Goal: Transaction & Acquisition: Purchase product/service

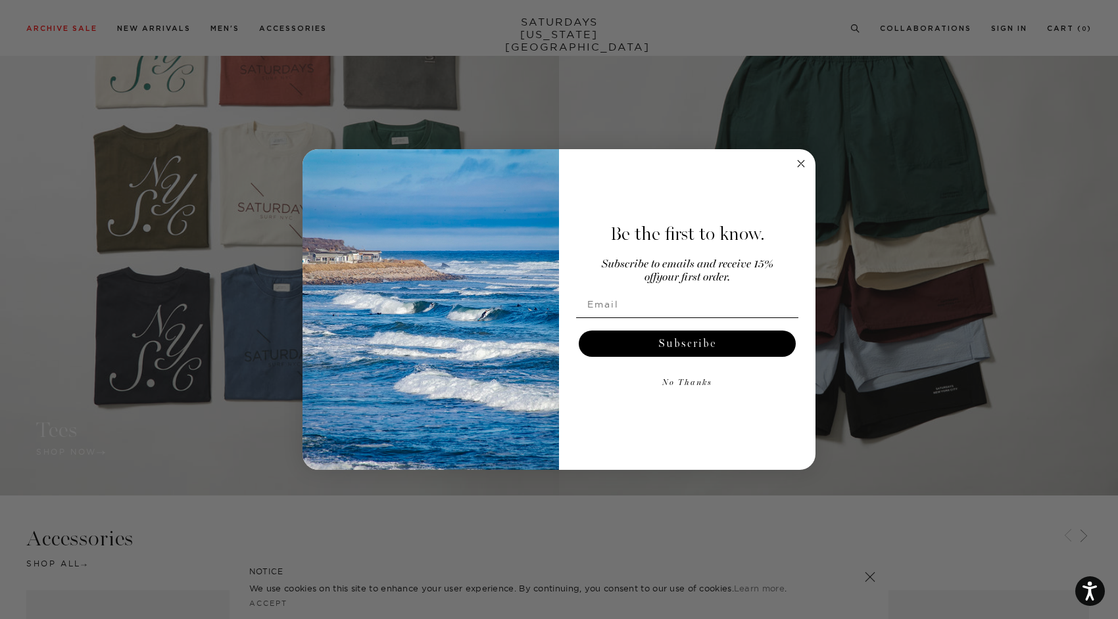
scroll to position [1321, 0]
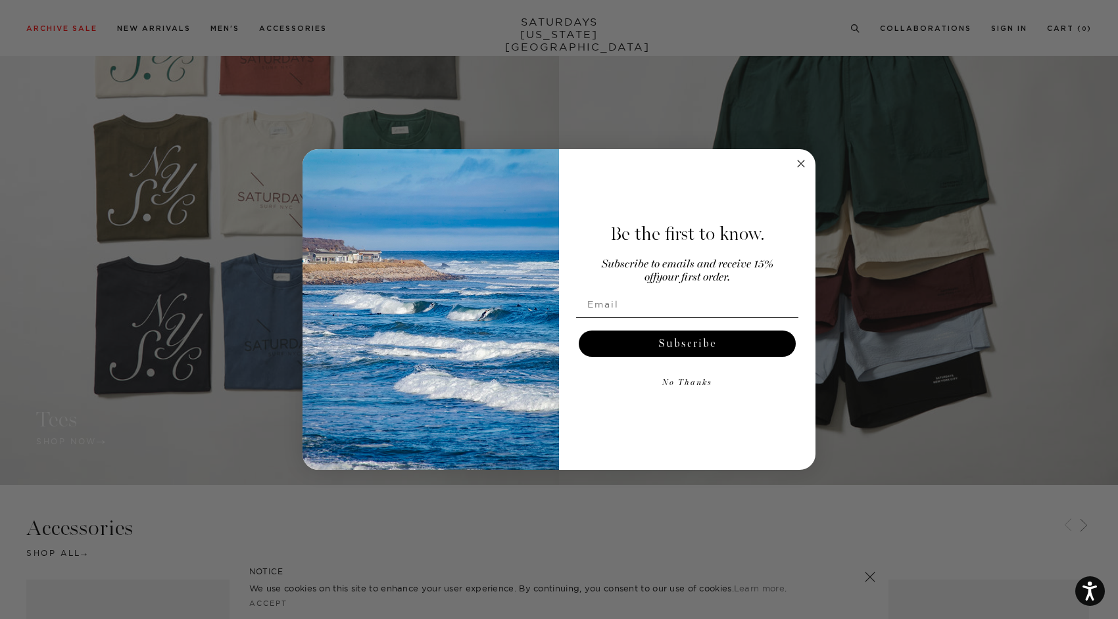
click at [801, 165] on circle "Close dialog" at bounding box center [801, 163] width 15 height 15
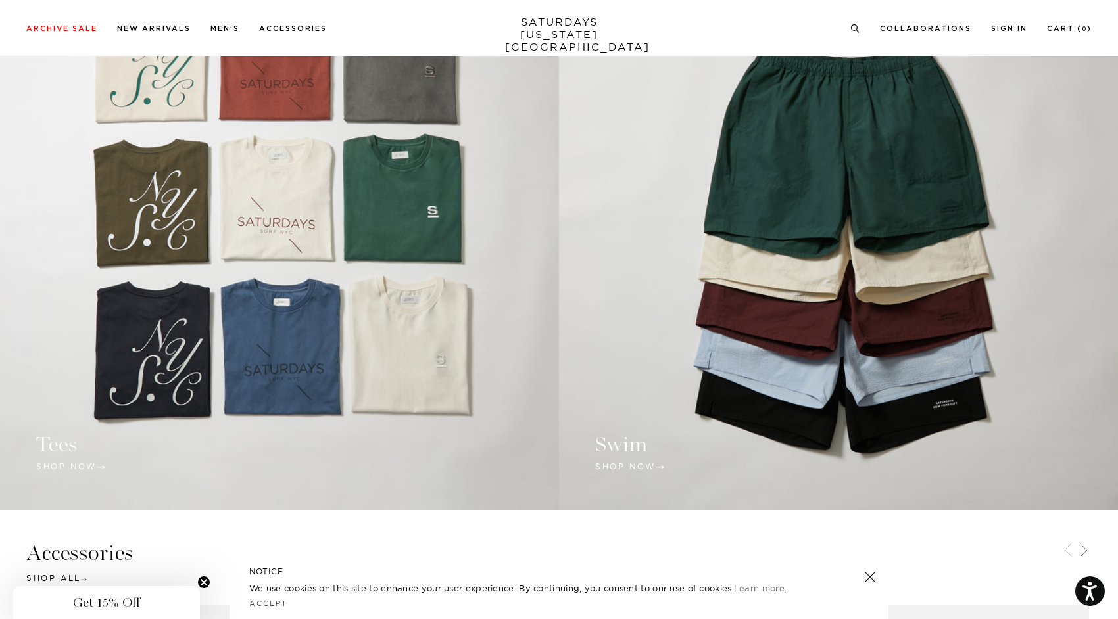
scroll to position [1282, 0]
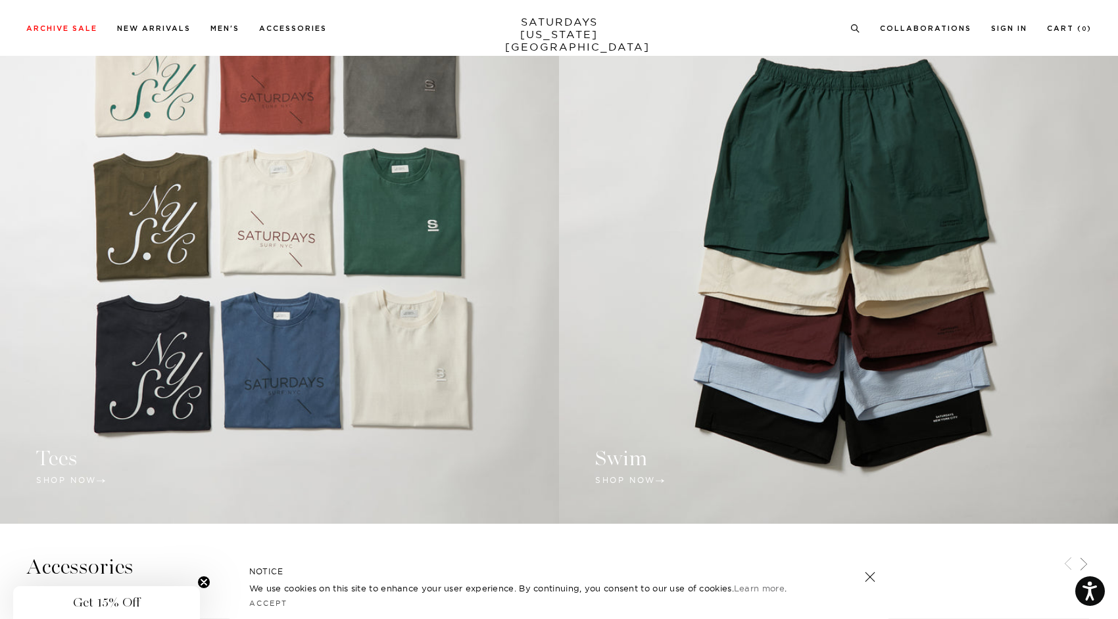
click at [722, 335] on link at bounding box center [838, 243] width 559 height 559
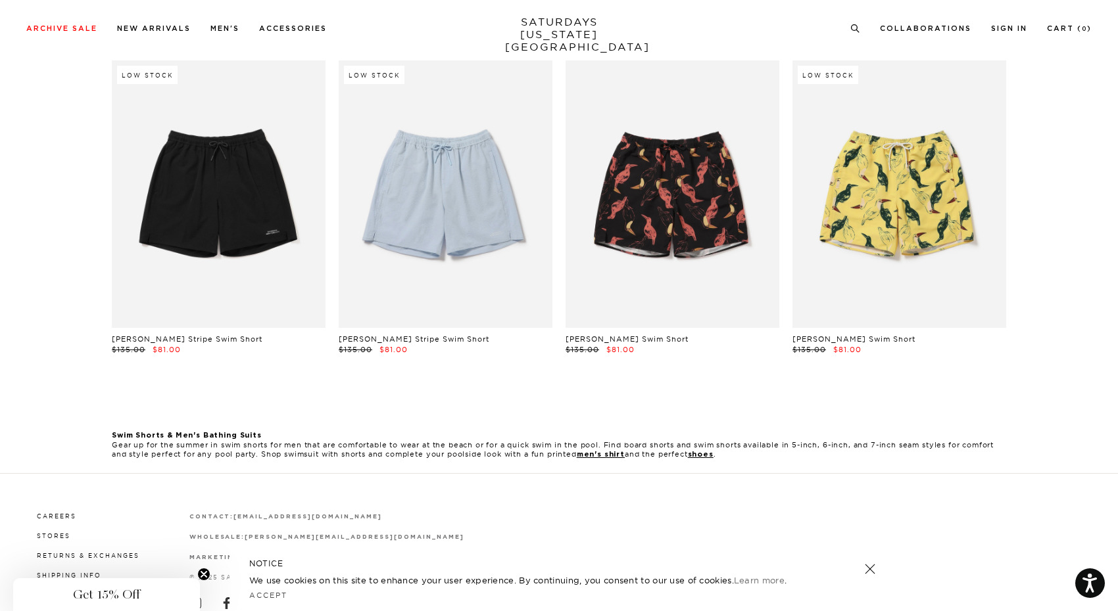
scroll to position [471, 0]
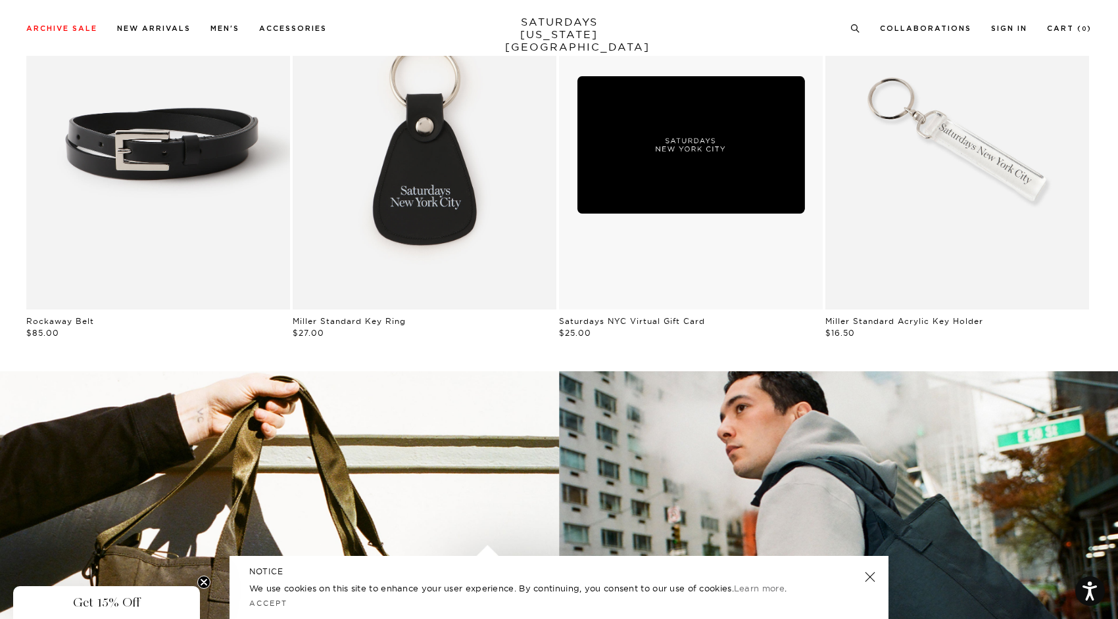
scroll to position [1407, 0]
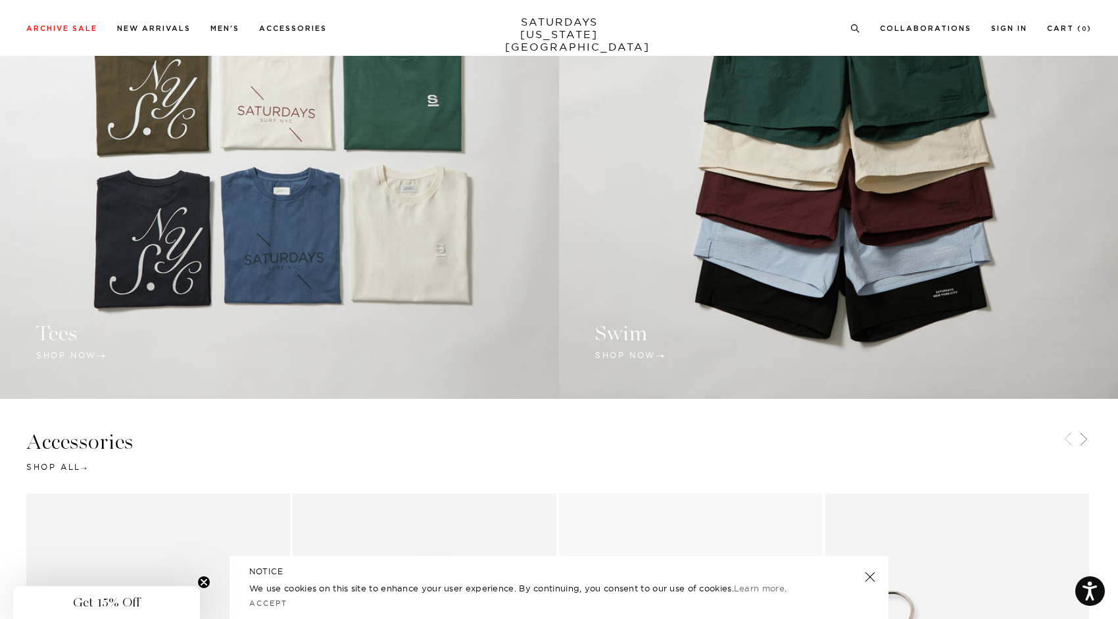
click at [361, 266] on link at bounding box center [279, 119] width 559 height 560
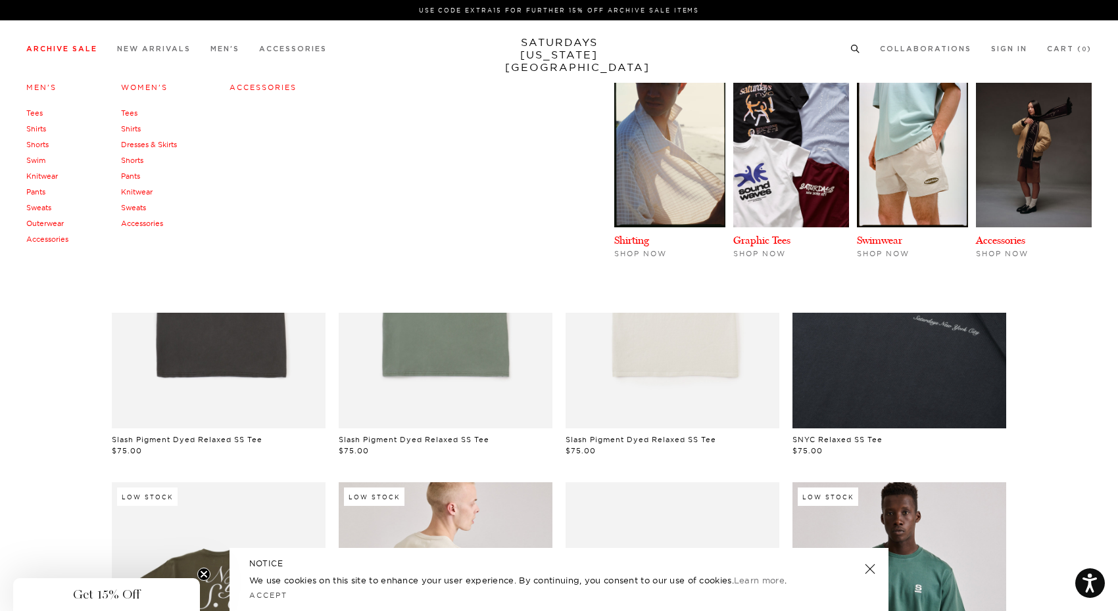
click at [41, 209] on link "Sweats" at bounding box center [38, 207] width 25 height 9
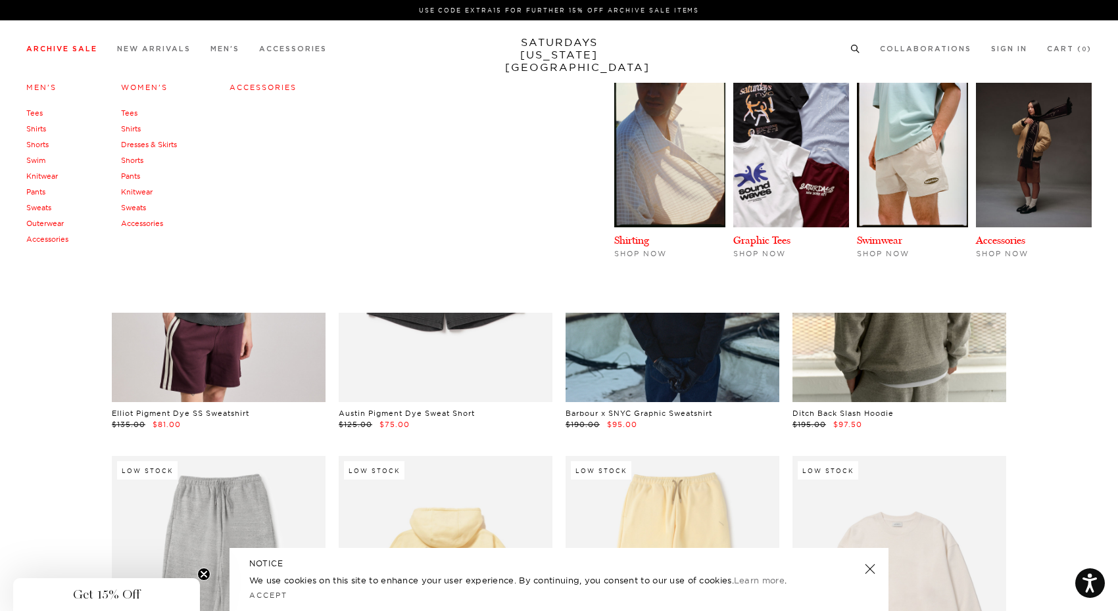
click at [36, 223] on link "Outerwear" at bounding box center [44, 223] width 37 height 9
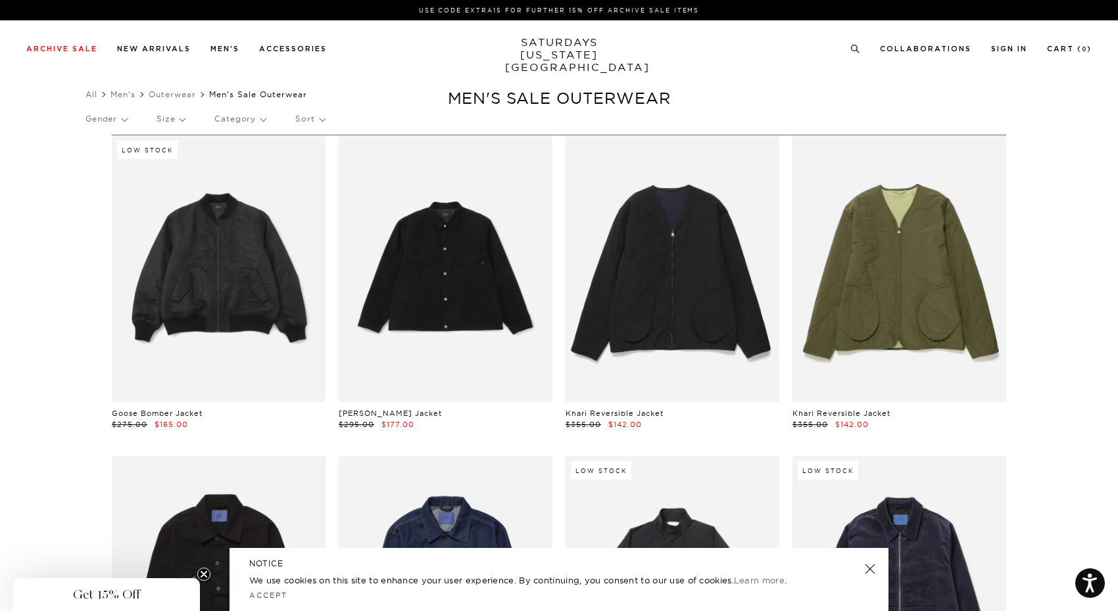
click at [184, 127] on p "Size" at bounding box center [170, 119] width 28 height 30
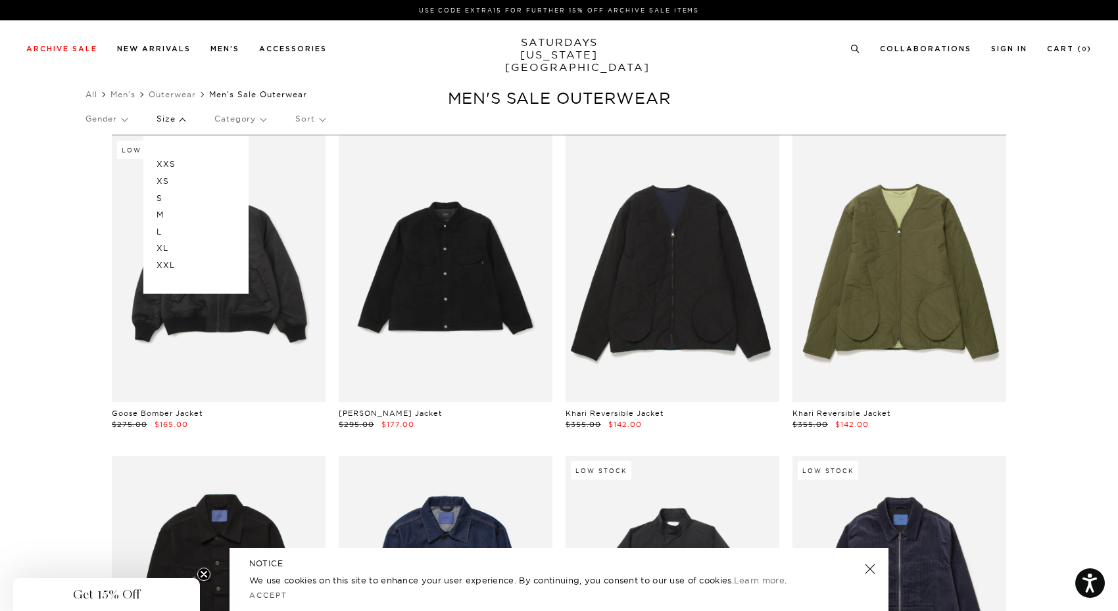
click at [164, 233] on p "L" at bounding box center [195, 232] width 79 height 17
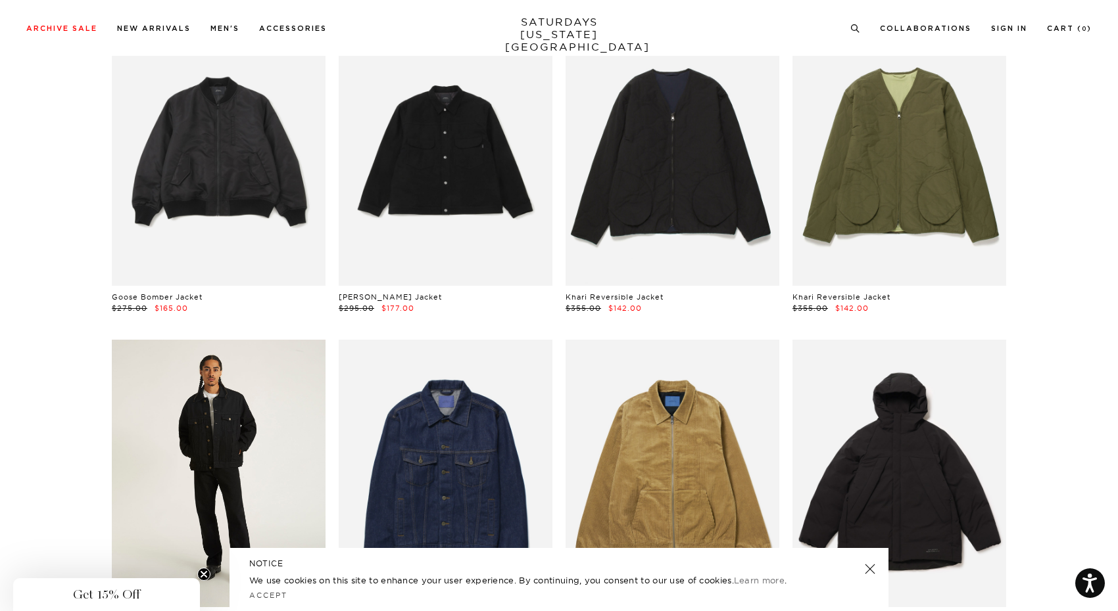
scroll to position [175, 0]
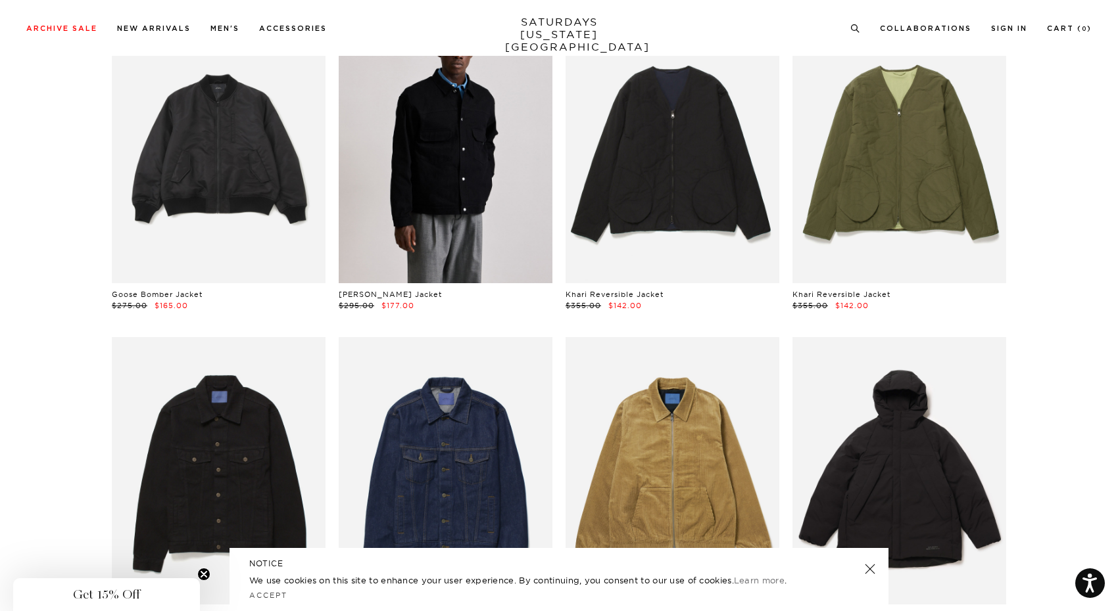
click at [429, 226] on link at bounding box center [446, 149] width 214 height 267
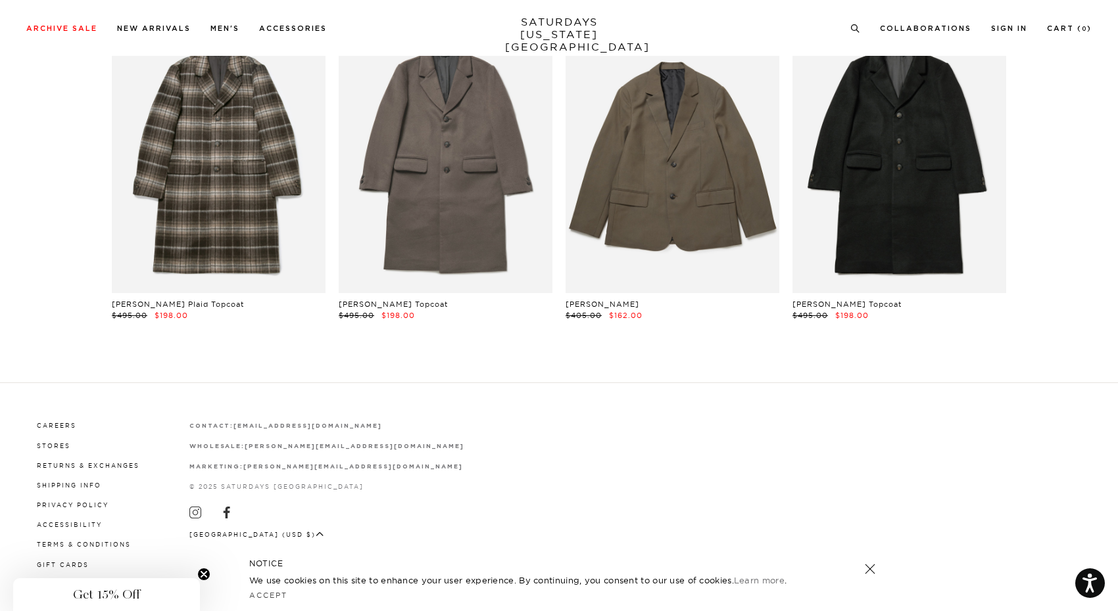
scroll to position [1465, 0]
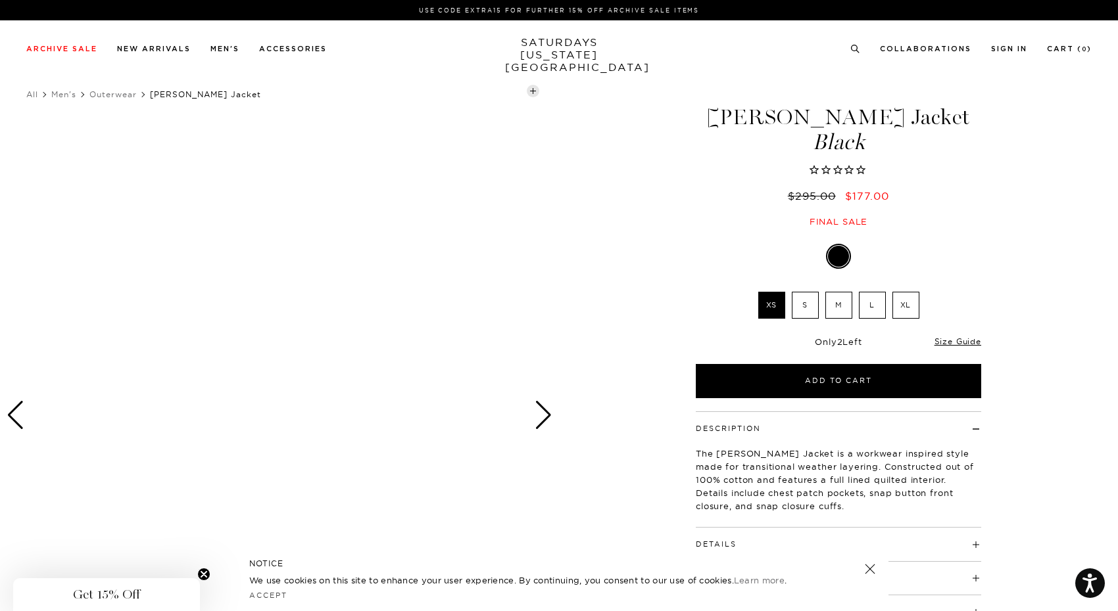
click at [547, 415] on div "Next slide" at bounding box center [543, 415] width 18 height 29
click at [861, 295] on label "L" at bounding box center [872, 305] width 27 height 27
click at [0, 0] on input "L" at bounding box center [0, 0] width 0 height 0
